Goal: Information Seeking & Learning: Find specific page/section

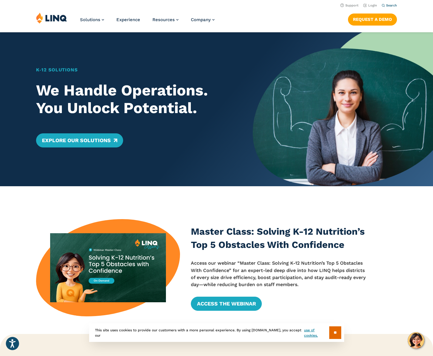
click at [386, 5] on span "Search" at bounding box center [391, 6] width 11 height 4
type input "**********"
click at [390, 16] on button "Submit Search" at bounding box center [390, 16] width 0 height 0
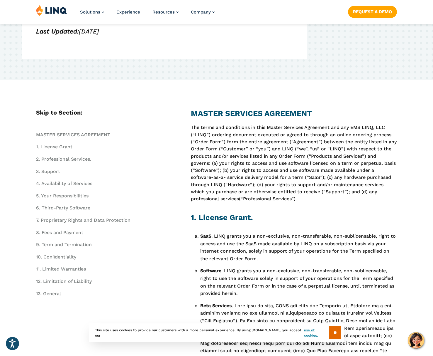
scroll to position [147, 0]
